Goal: Task Accomplishment & Management: Use online tool/utility

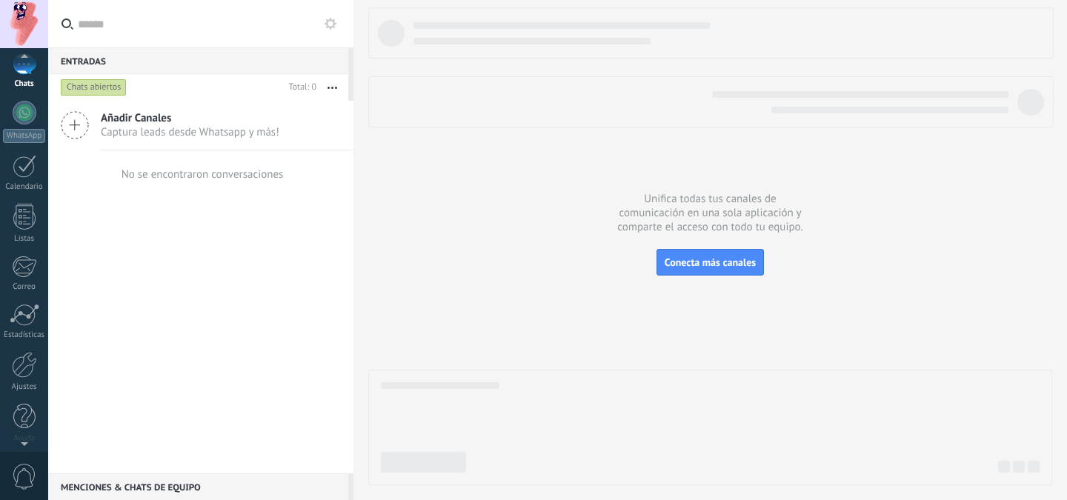
scroll to position [116, 0]
click at [25, 414] on div at bounding box center [24, 410] width 22 height 26
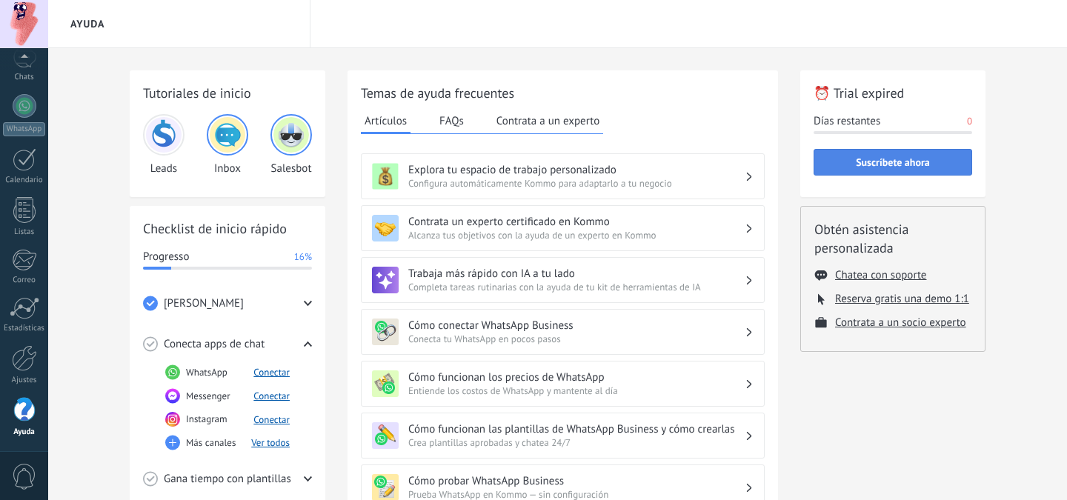
click at [905, 160] on span "Suscríbete ahora" at bounding box center [893, 162] width 74 height 10
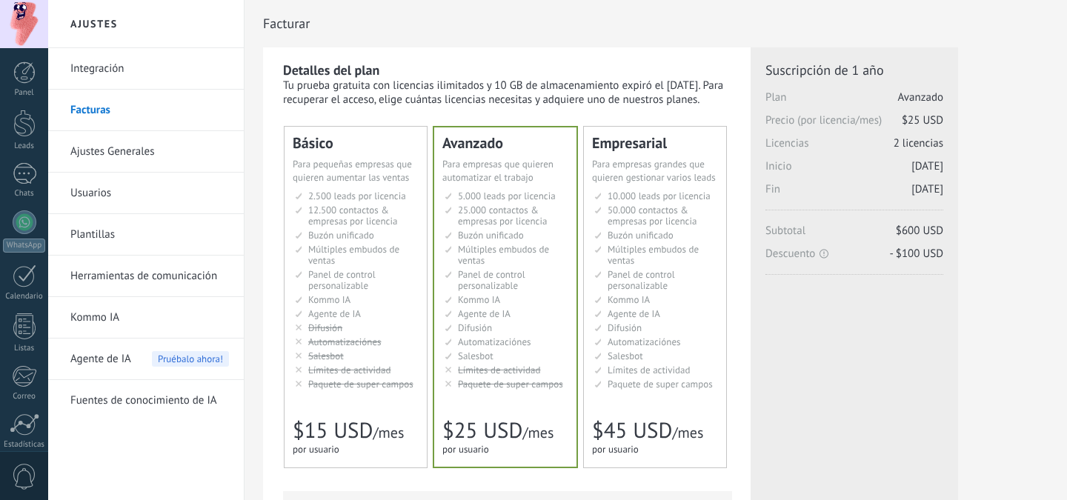
click at [388, 295] on li "Kommo AI Kommo AI Kommo IA Kommo AI Kommo IA Kommo AI Kommo AI" at bounding box center [357, 299] width 124 height 11
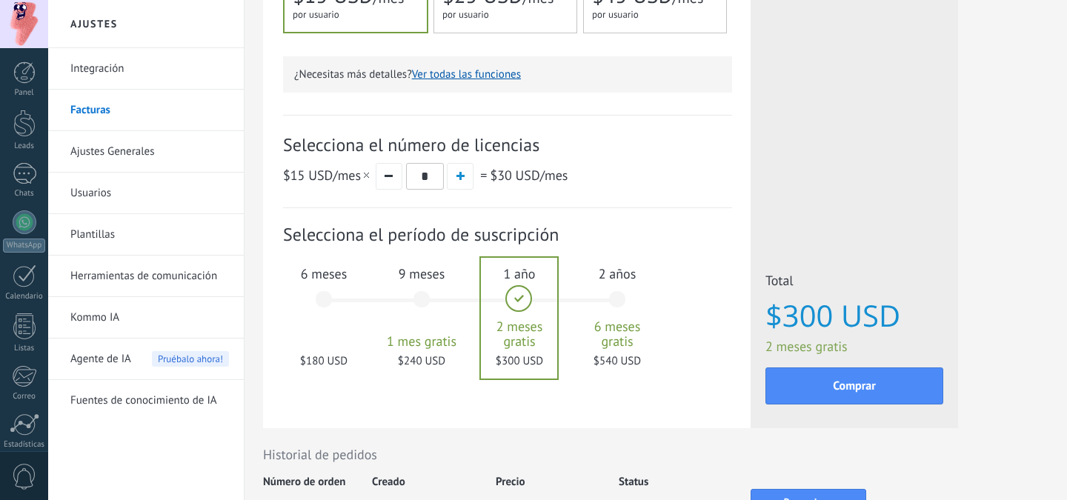
scroll to position [439, 0]
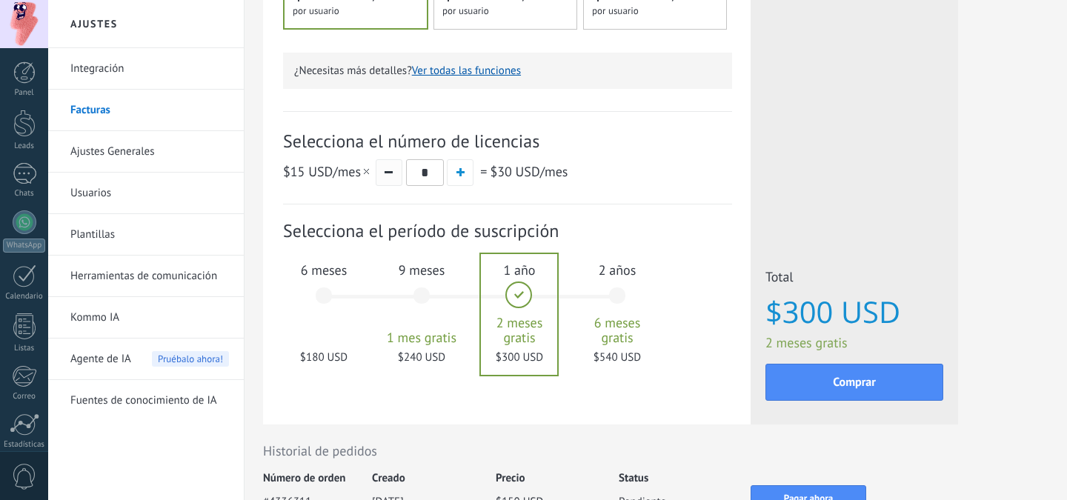
click at [391, 179] on button "button" at bounding box center [389, 172] width 27 height 27
type input "*"
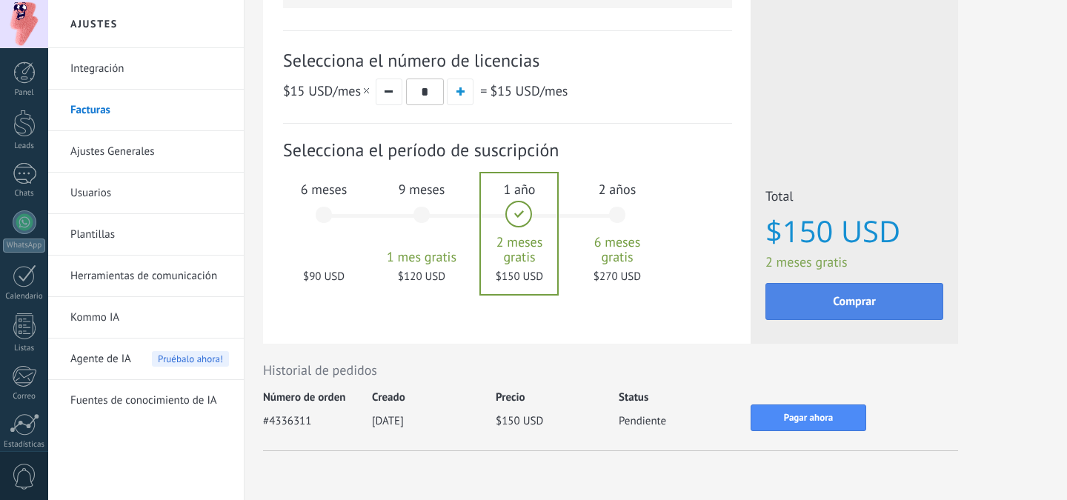
scroll to position [560, 0]
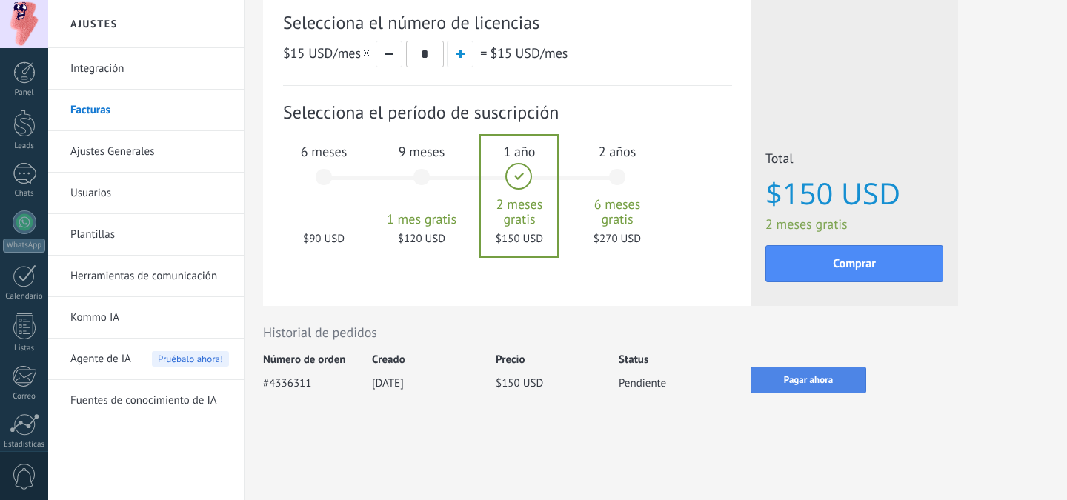
click at [810, 383] on span "Pagar ahora" at bounding box center [808, 380] width 49 height 10
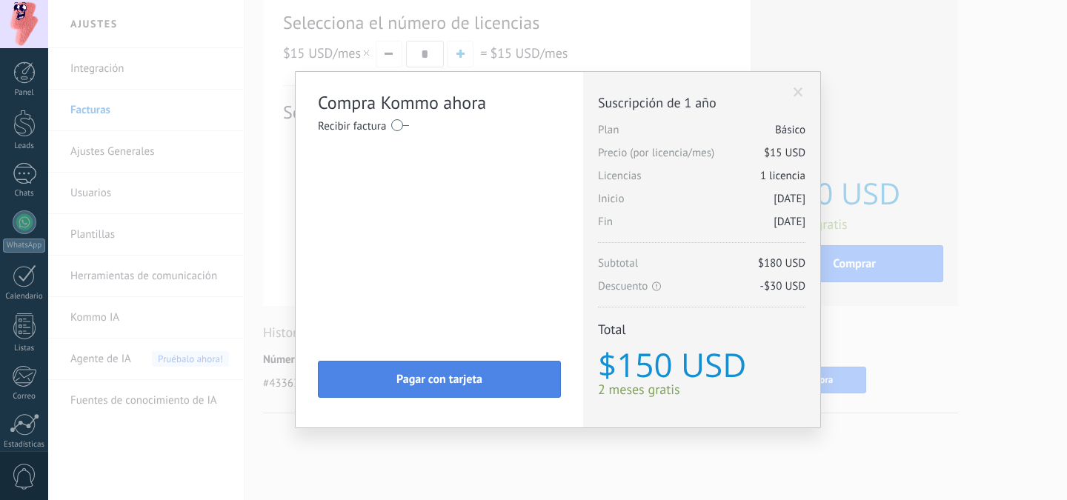
click at [458, 382] on span "Pagar con tarjeta" at bounding box center [439, 379] width 86 height 10
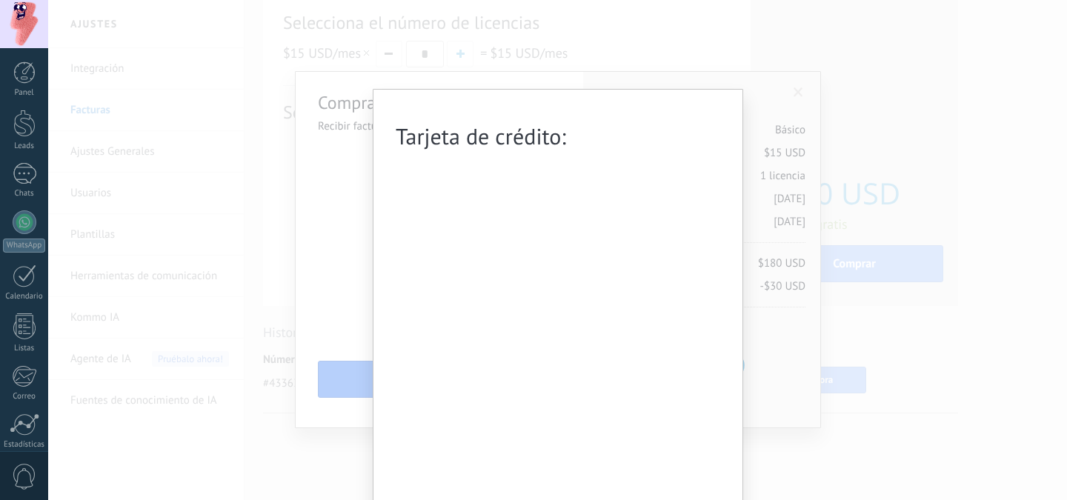
click at [884, 326] on div "Tarjeta de crédito: Al realizar el pago, usted accede a los Acuerdo de Condicio…" at bounding box center [557, 250] width 1019 height 500
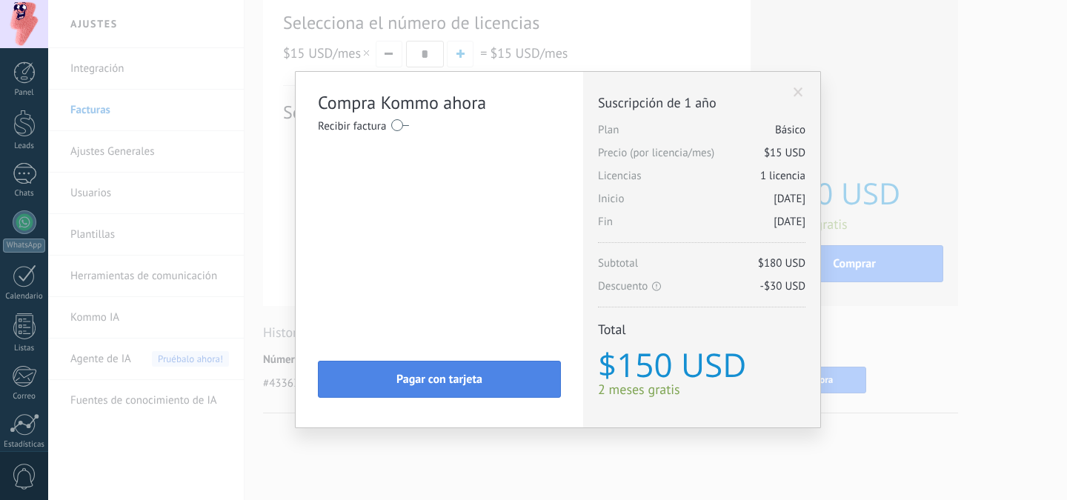
click at [531, 380] on button "Pagar con tarjeta" at bounding box center [439, 379] width 243 height 37
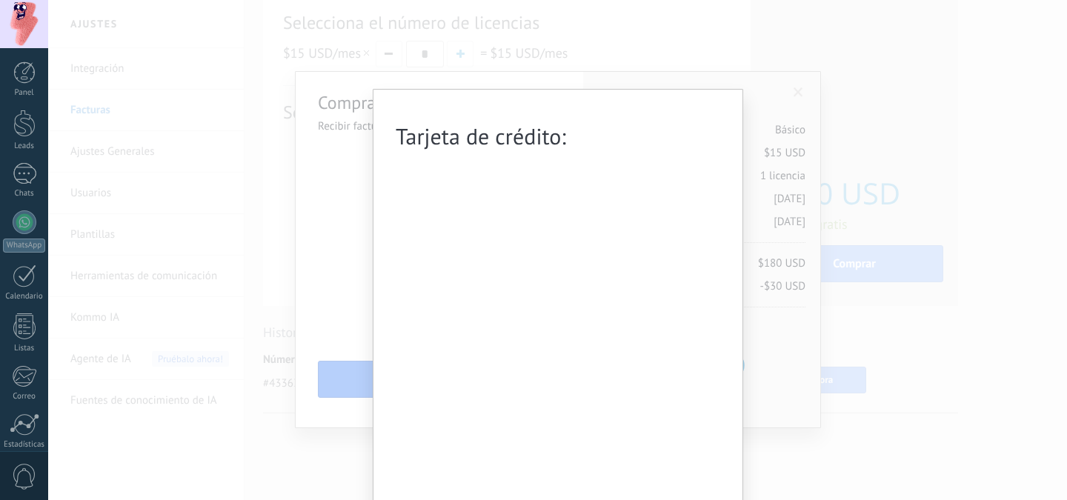
click at [375, 299] on div "Tarjeta de crédito: Al realizar el pago, usted accede a los Acuerdo de Condicio…" at bounding box center [558, 344] width 371 height 511
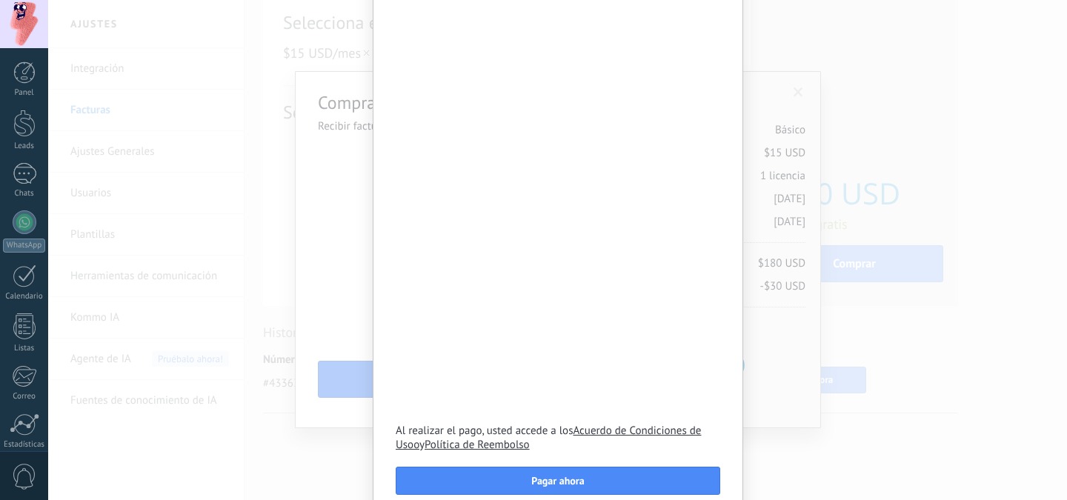
scroll to position [236, 0]
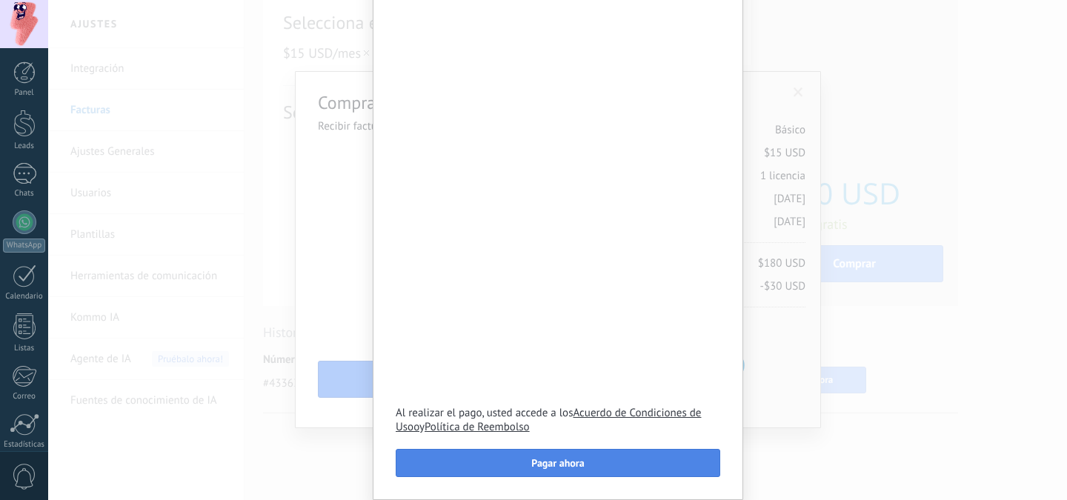
click at [601, 460] on button "Pagar ahora" at bounding box center [558, 463] width 325 height 28
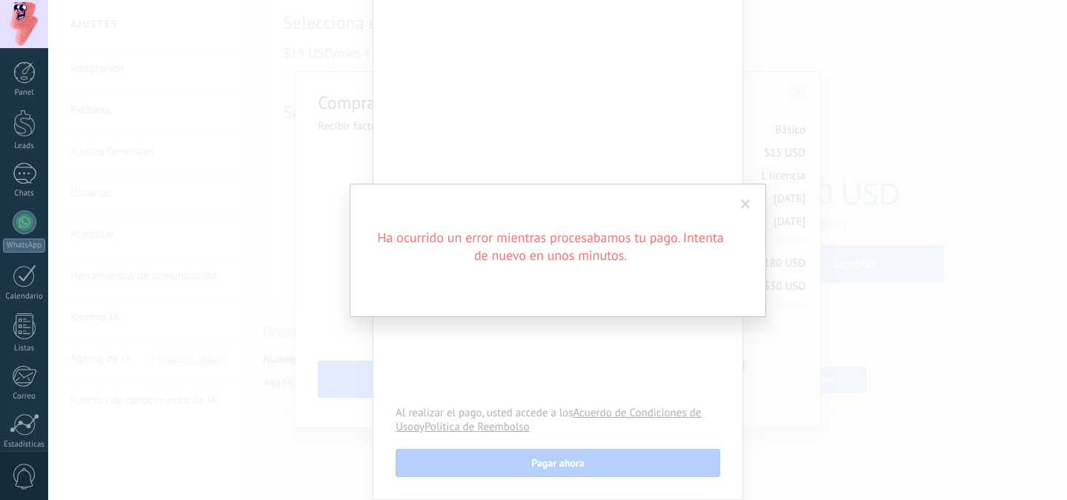
click at [748, 203] on span at bounding box center [746, 204] width 10 height 10
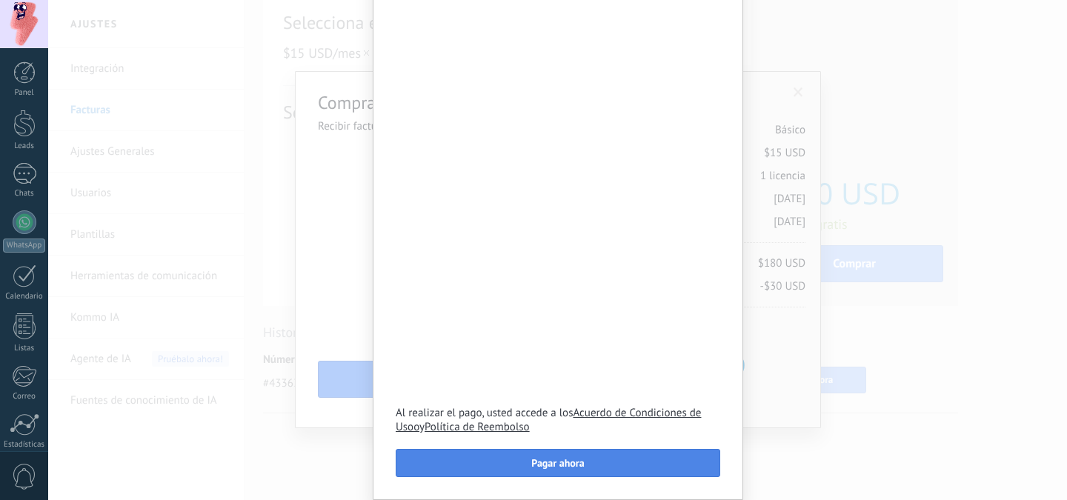
click at [556, 462] on span "Pagar ahora" at bounding box center [557, 463] width 53 height 10
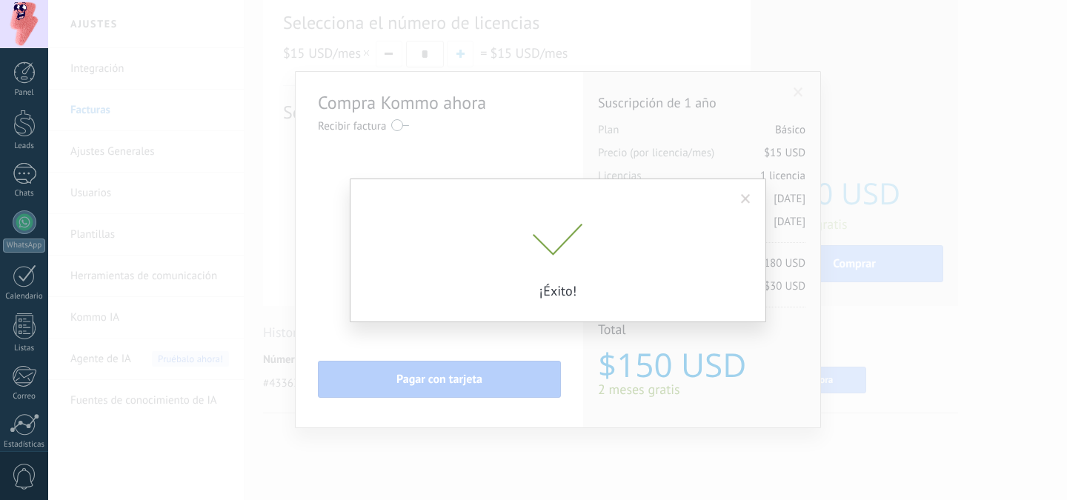
scroll to position [0, 0]
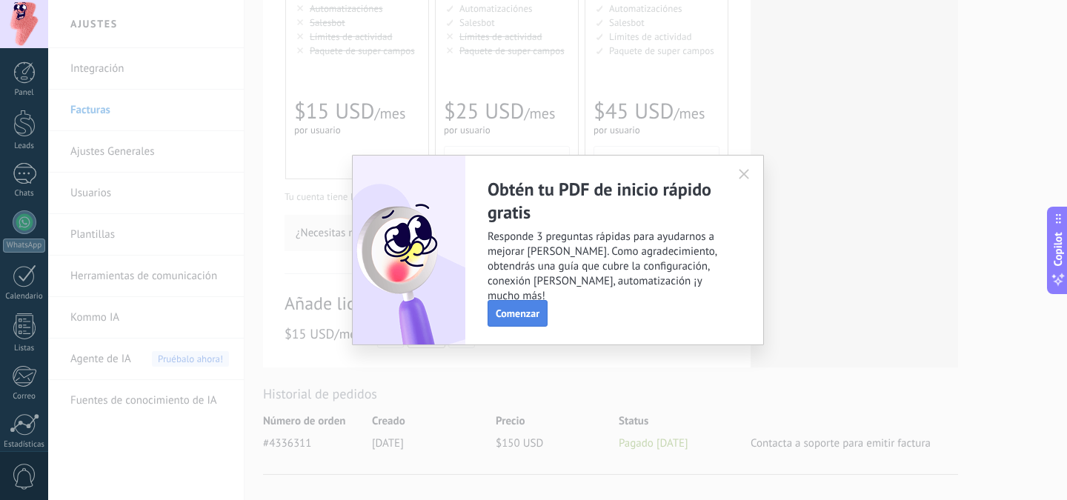
click at [521, 317] on span "Comenzar" at bounding box center [518, 313] width 44 height 10
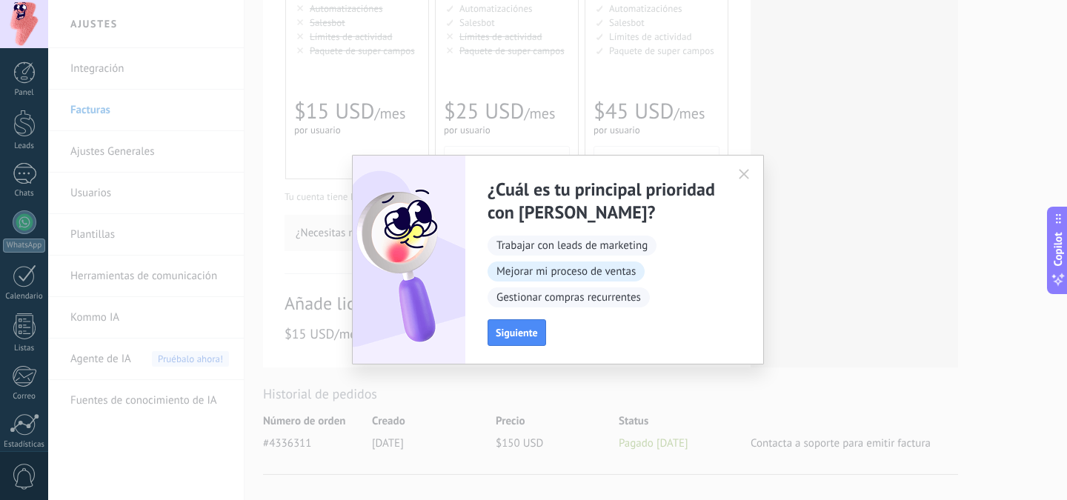
click at [569, 274] on span "Mejorar mi proceso de ventas" at bounding box center [566, 272] width 157 height 20
click at [524, 330] on span "Siguiente" at bounding box center [517, 333] width 42 height 10
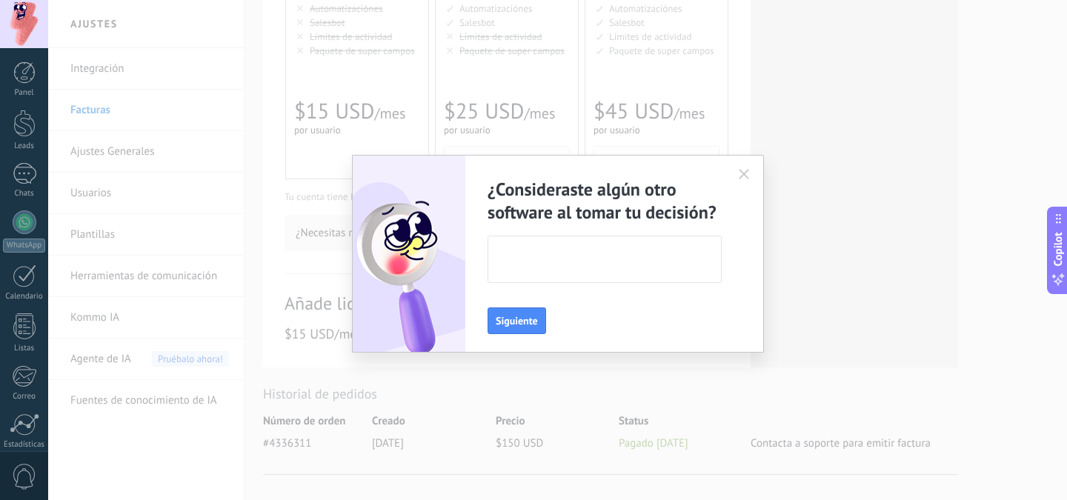
click at [553, 268] on textarea at bounding box center [603, 259] width 230 height 46
type textarea "**"
click at [520, 319] on span "Siguiente" at bounding box center [517, 321] width 42 height 10
click at [549, 271] on textarea at bounding box center [603, 259] width 230 height 46
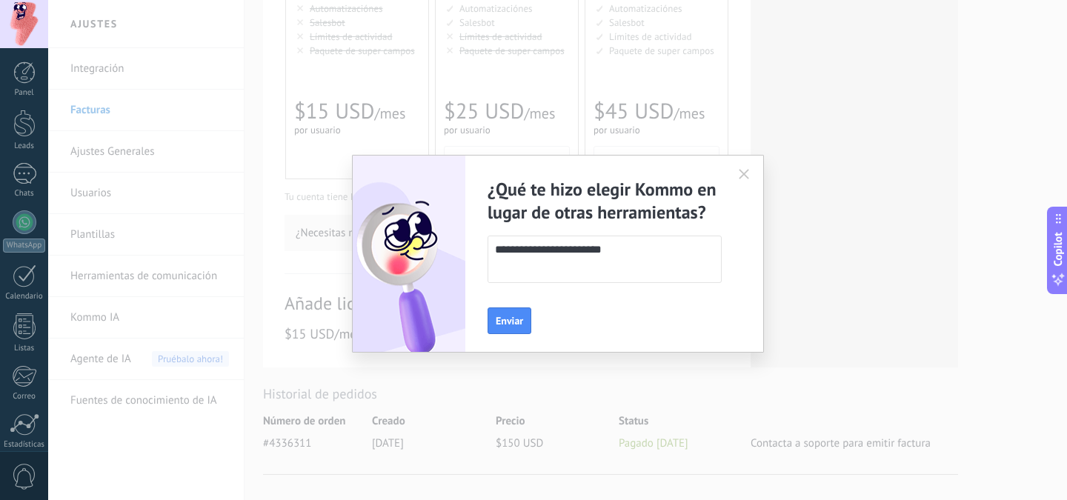
type textarea "**********"
click at [510, 321] on span "Enviar" at bounding box center [509, 321] width 27 height 10
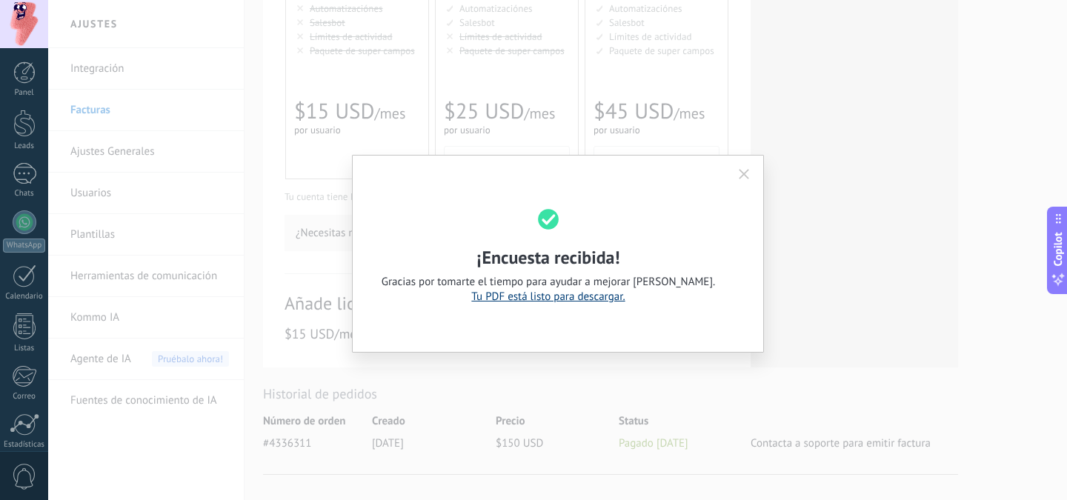
click at [546, 299] on link "Tu PDF está listo para descargar." at bounding box center [547, 297] width 153 height 14
click at [743, 179] on icon "button" at bounding box center [744, 174] width 10 height 10
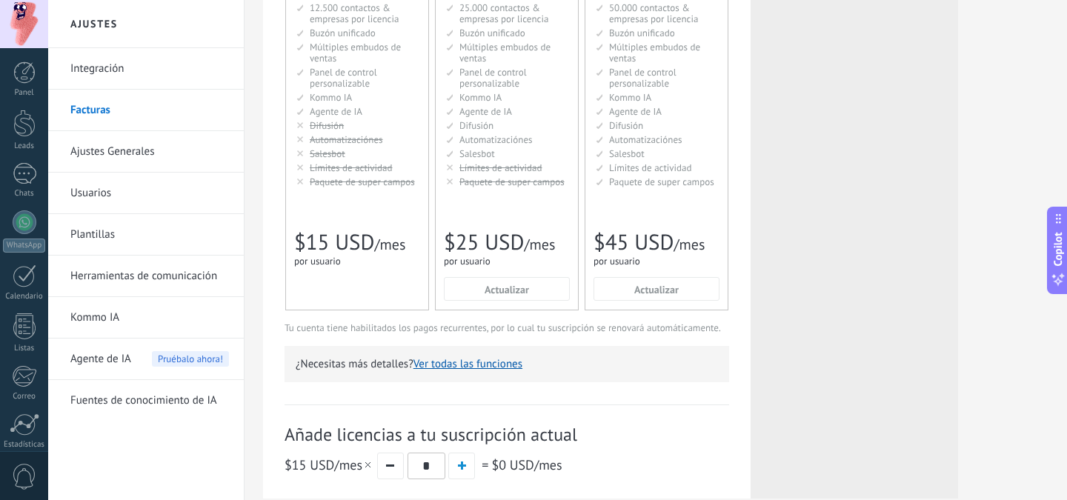
scroll to position [190, 0]
click at [170, 362] on span "Pruébalo ahora!" at bounding box center [190, 359] width 77 height 16
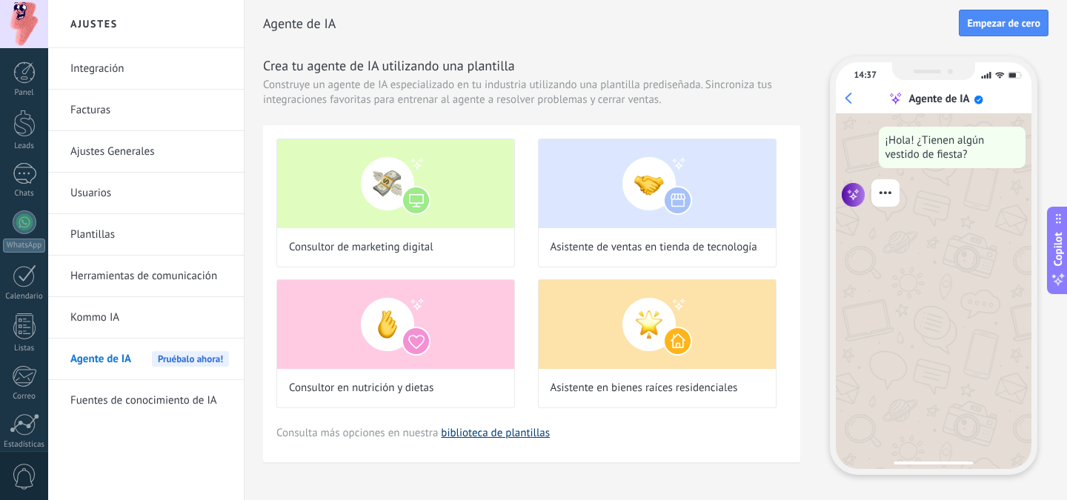
click at [498, 434] on link "biblioteca de plantillas" at bounding box center [495, 433] width 109 height 14
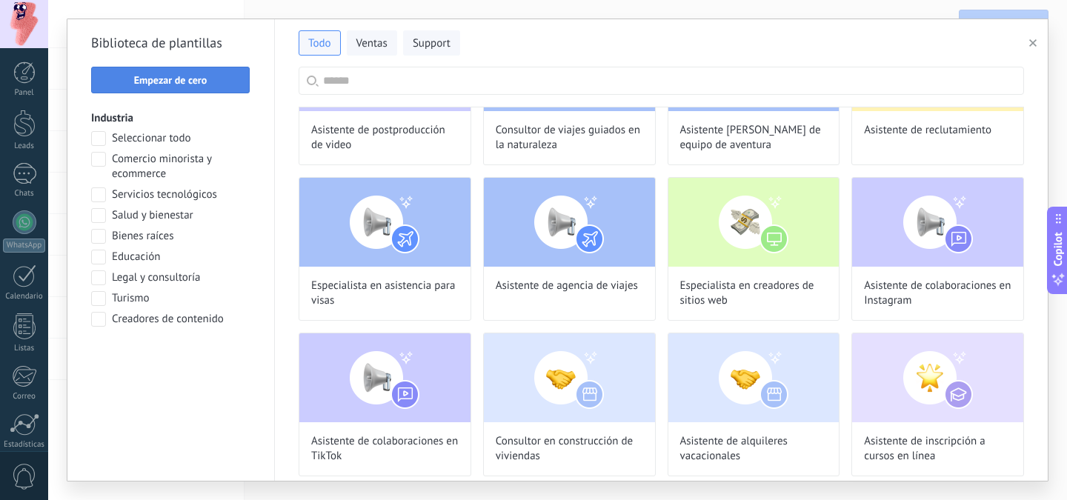
click at [169, 82] on span "Empezar de cero" at bounding box center [170, 80] width 73 height 10
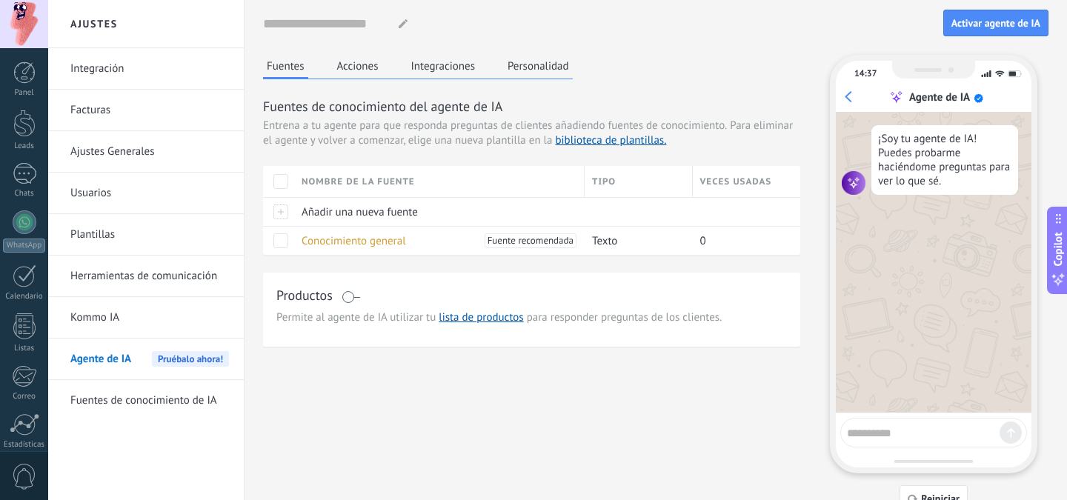
click at [892, 432] on textarea at bounding box center [923, 431] width 153 height 19
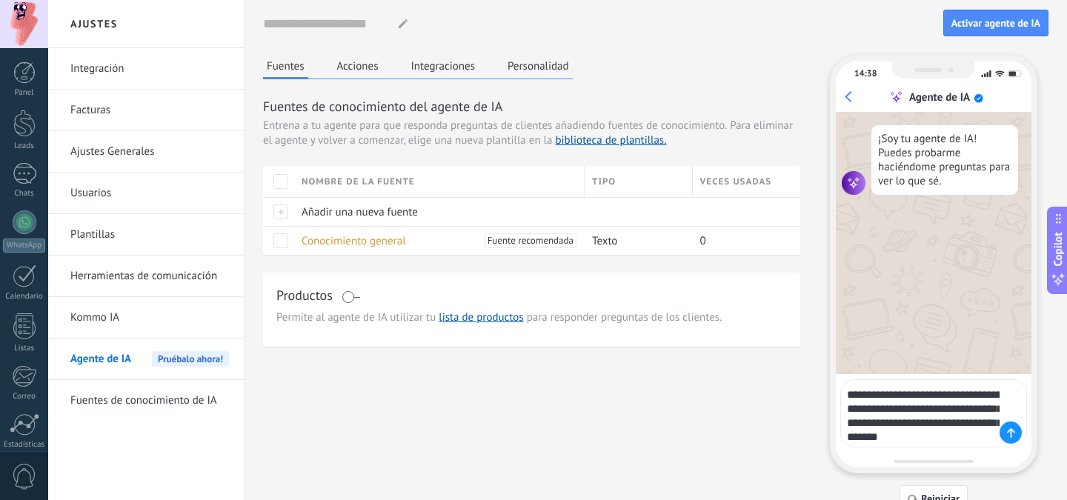
type textarea "**********"
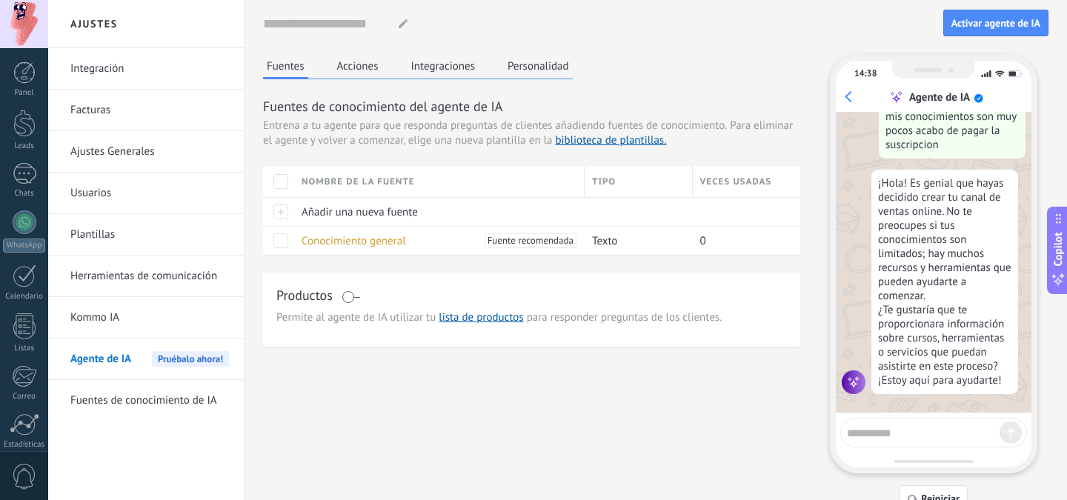
scroll to position [140, 0]
type textarea "**********"
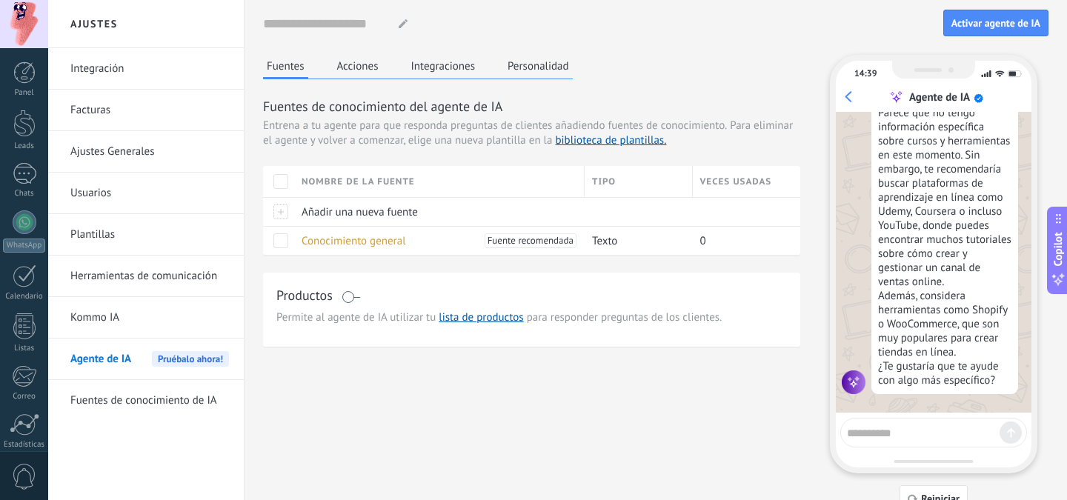
scroll to position [493, 0]
click at [892, 432] on textarea at bounding box center [923, 431] width 153 height 19
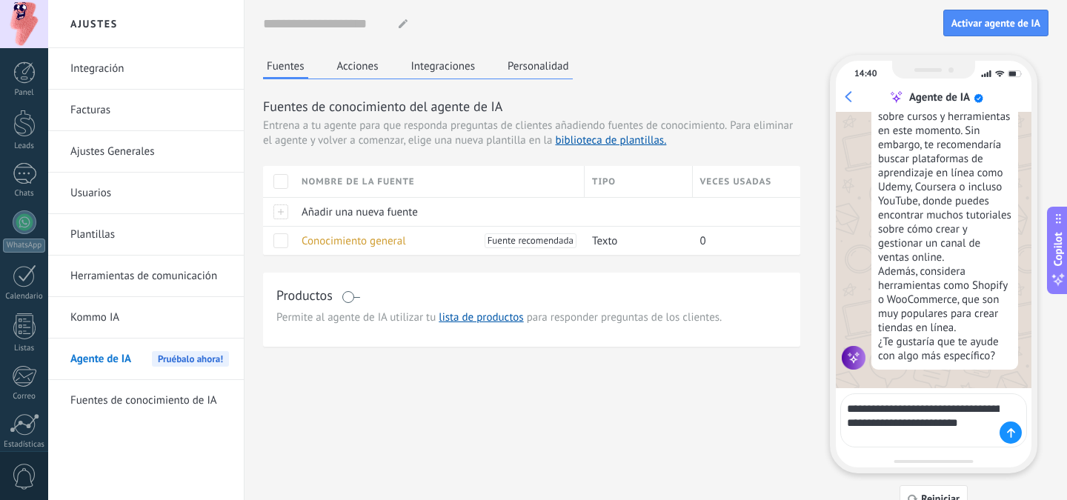
scroll to position [517, 0]
type textarea "**********"
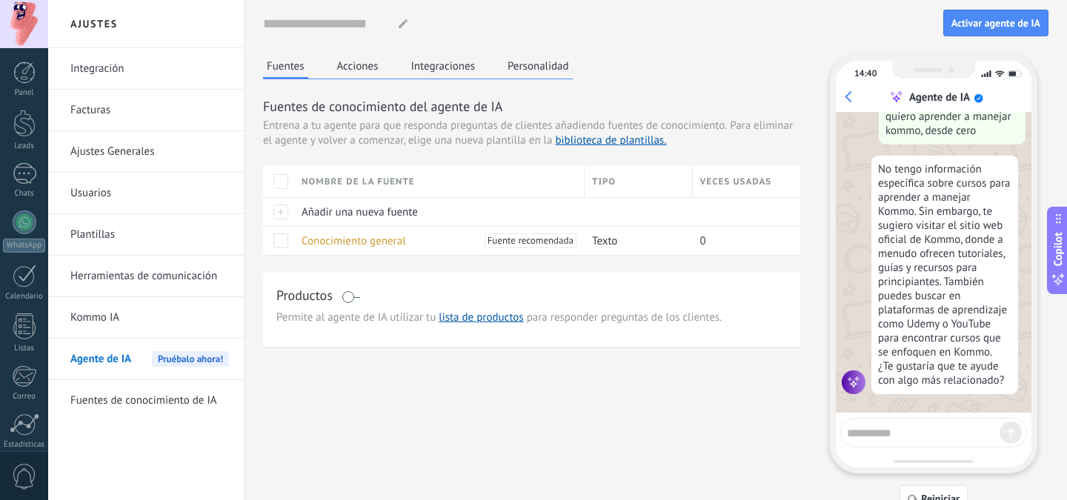
scroll to position [816, 0]
type textarea "**********"
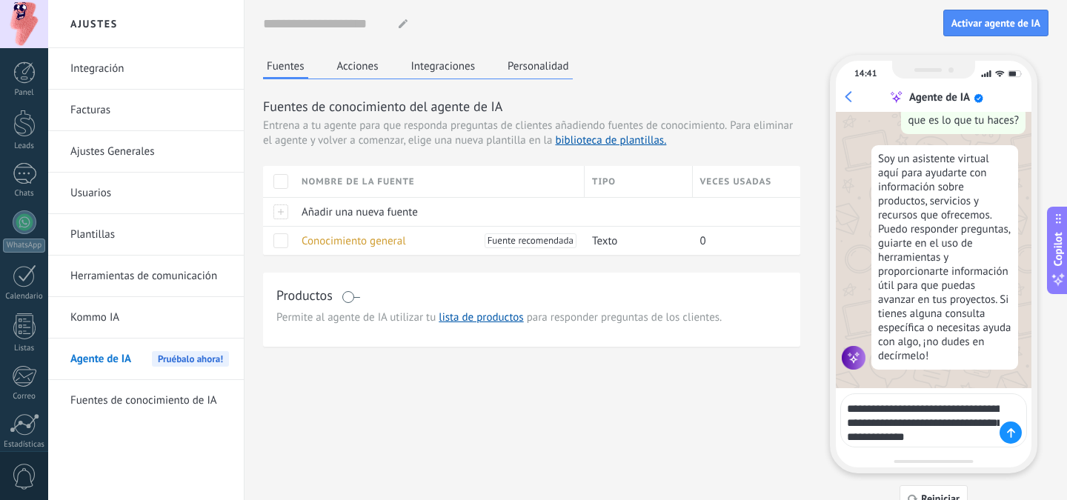
scroll to position [1135, 0]
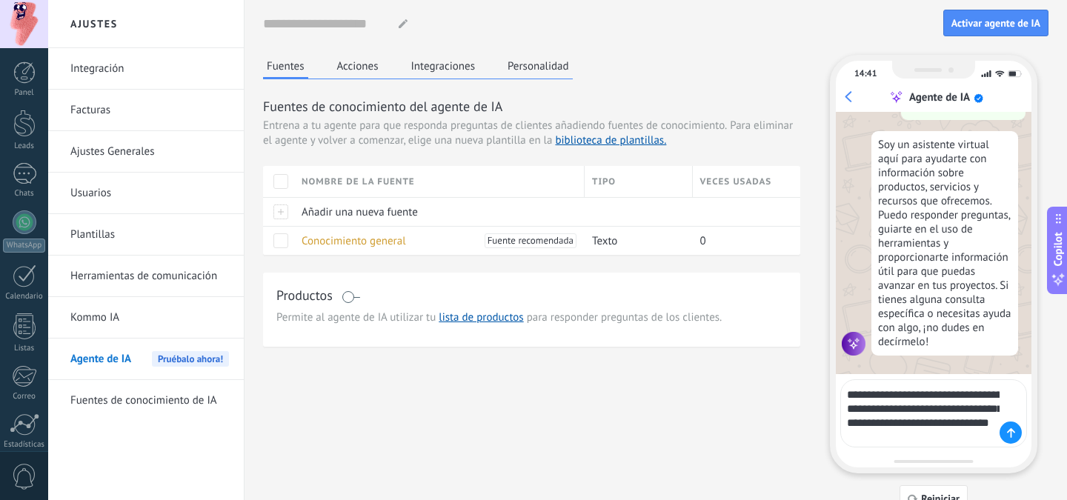
type textarea "**********"
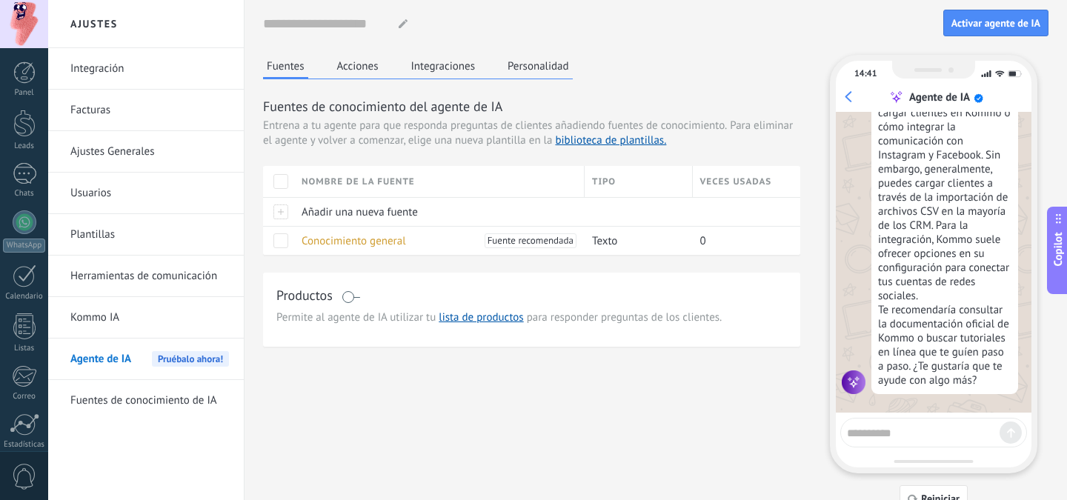
scroll to position [1536, 0]
click at [99, 71] on link "Integración" at bounding box center [149, 69] width 159 height 42
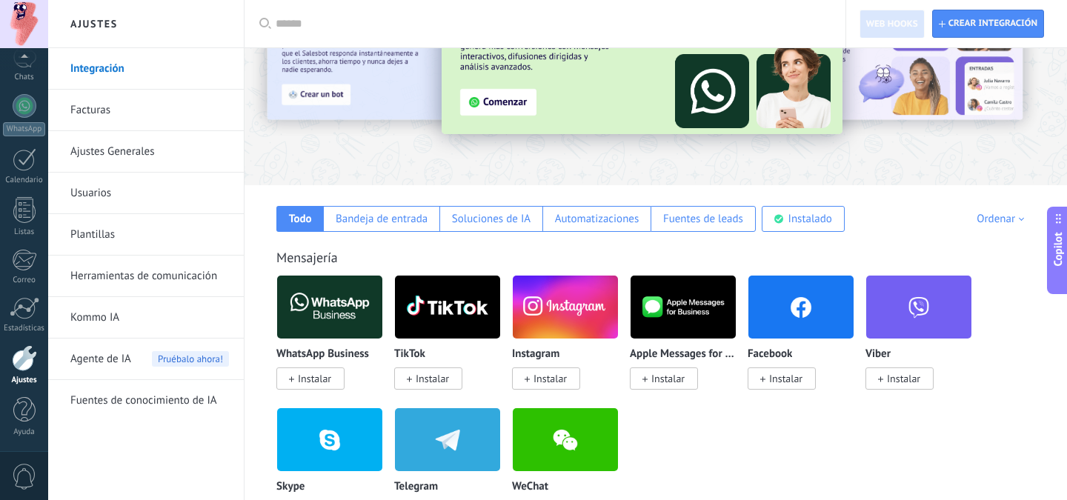
scroll to position [113, 0]
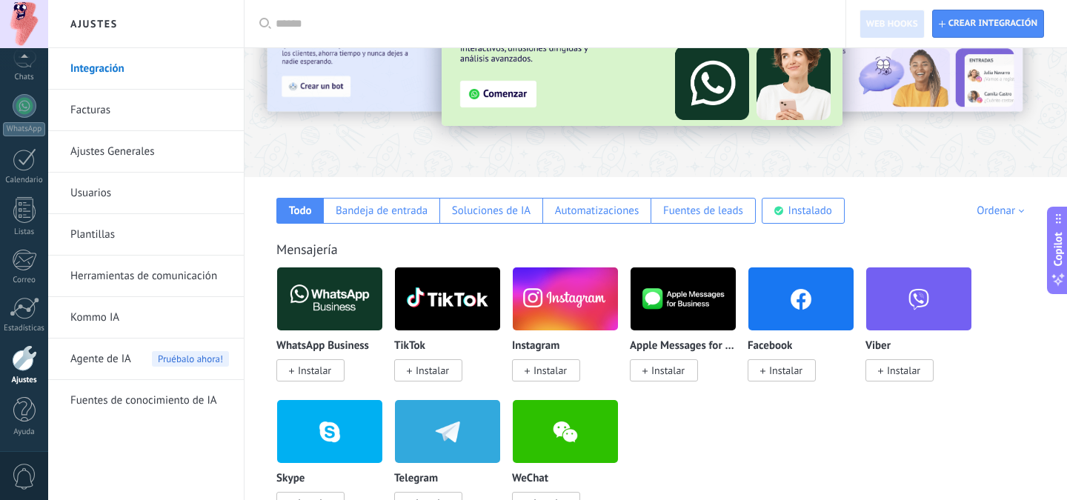
click at [325, 371] on span "Instalar" at bounding box center [314, 370] width 33 height 13
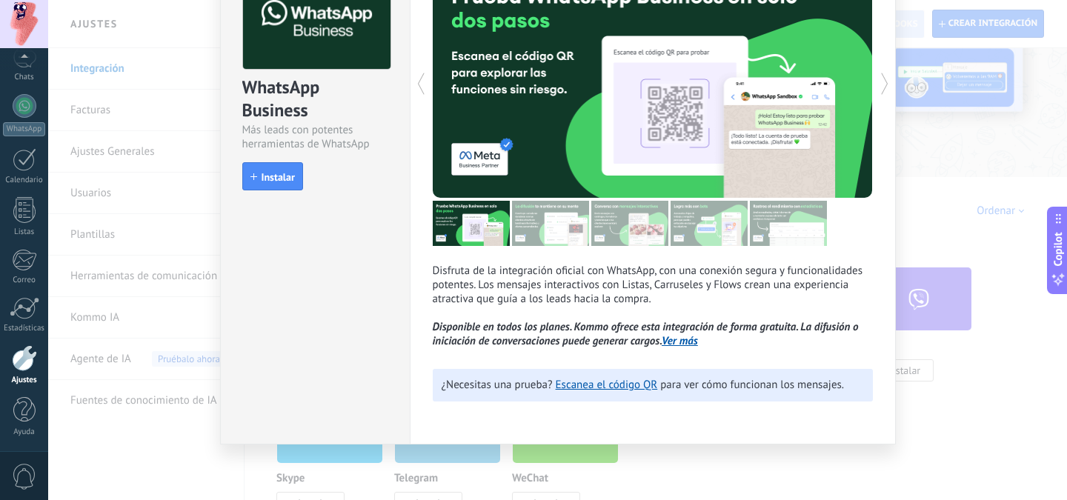
scroll to position [0, 0]
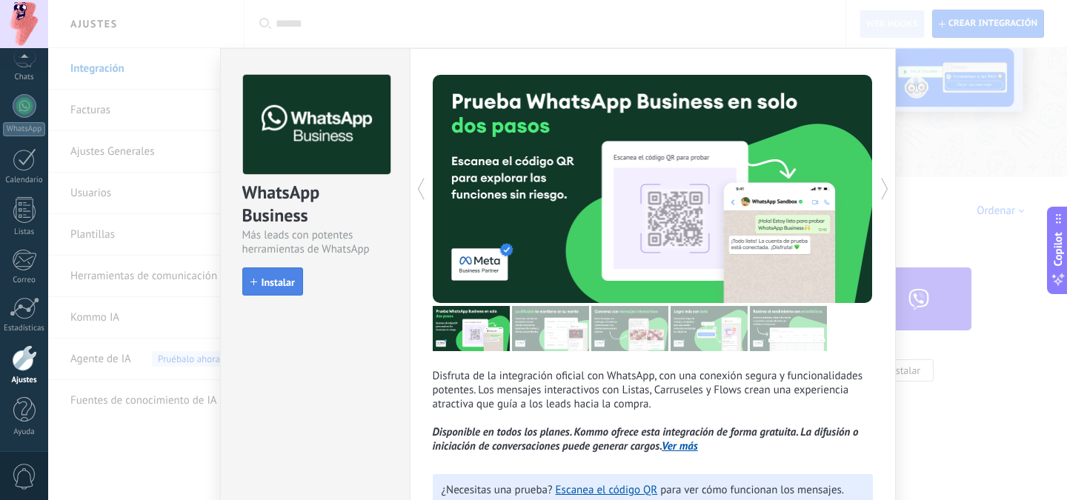
click at [279, 282] on span "Instalar" at bounding box center [278, 282] width 33 height 10
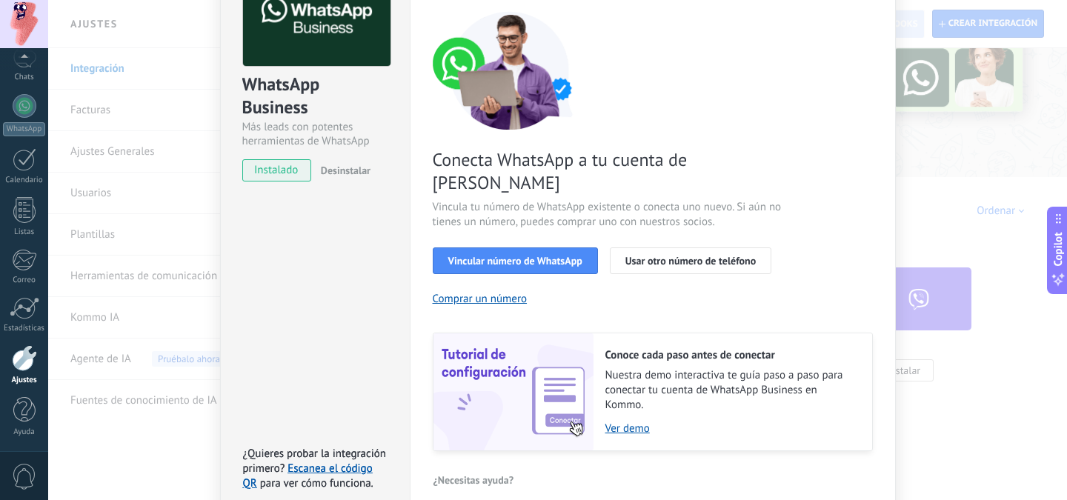
scroll to position [109, 0]
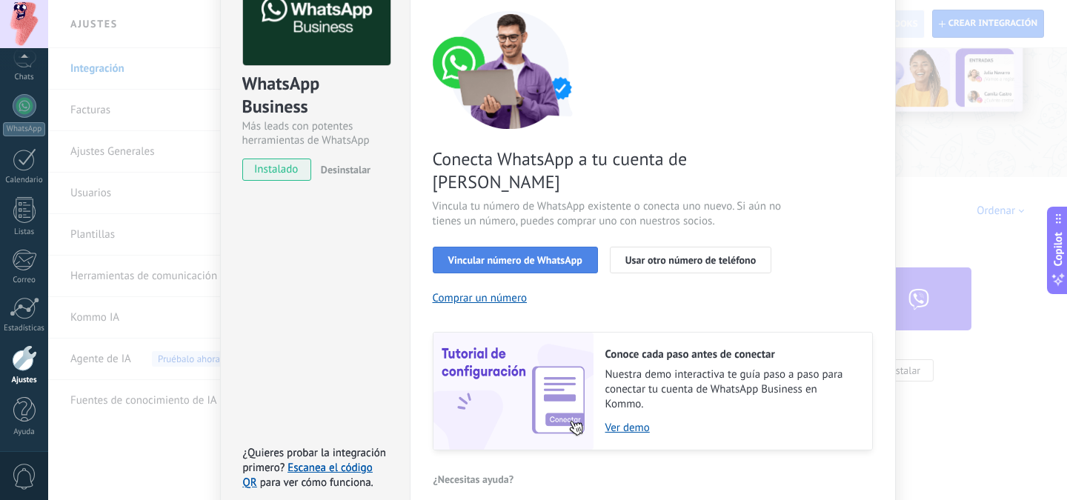
click at [552, 255] on span "Vincular número de WhatsApp" at bounding box center [515, 260] width 134 height 10
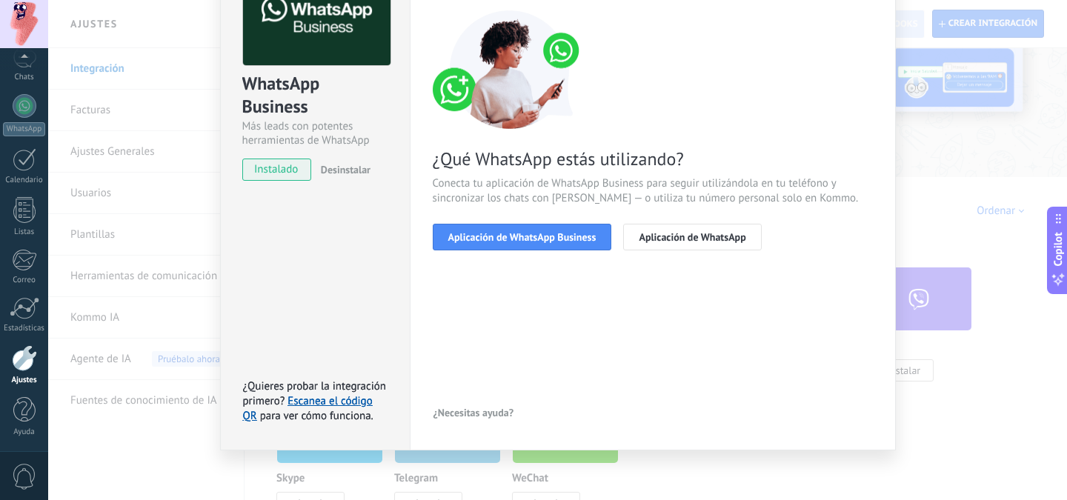
click at [552, 239] on span "Aplicación de WhatsApp Business" at bounding box center [522, 237] width 148 height 10
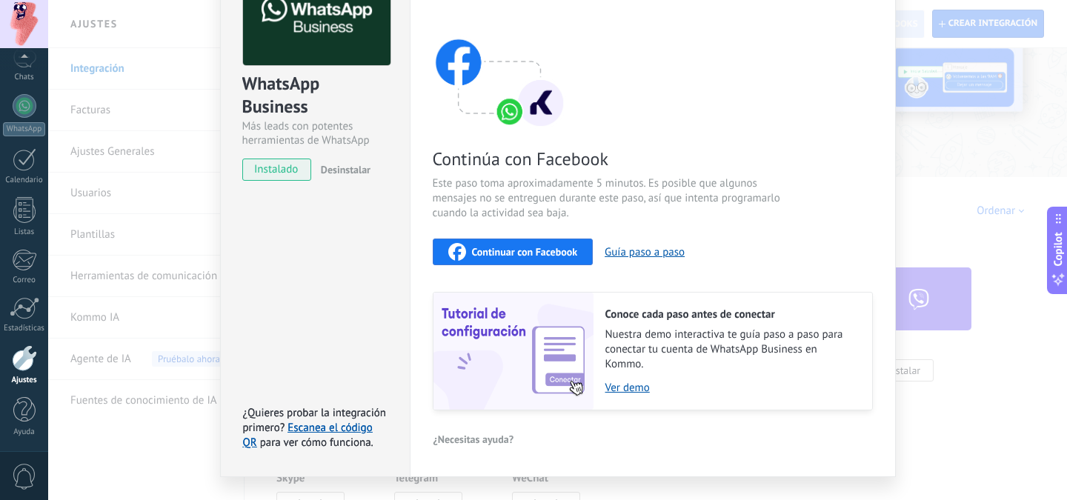
click at [531, 256] on span "Continuar con Facebook" at bounding box center [525, 252] width 106 height 10
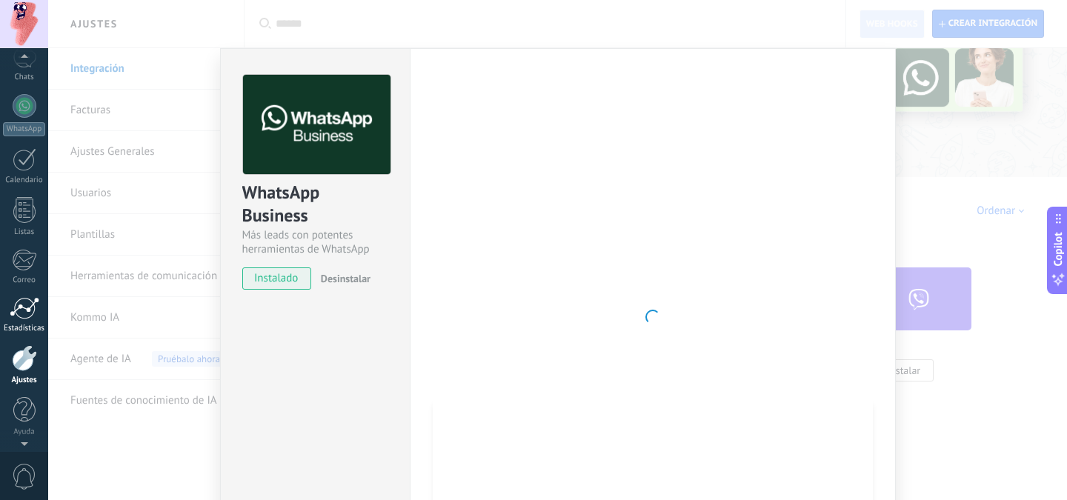
scroll to position [0, 0]
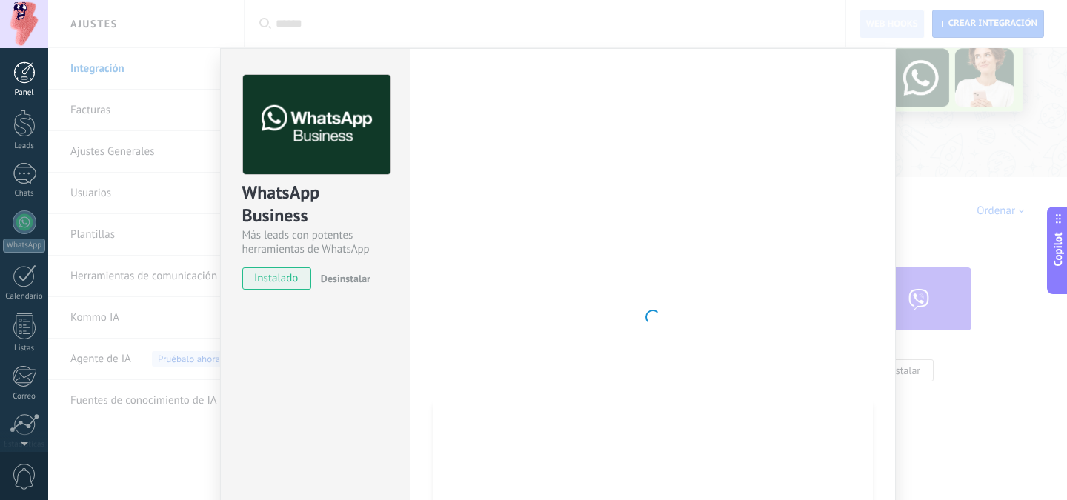
click at [20, 76] on div at bounding box center [24, 73] width 22 height 22
